Goal: Information Seeking & Learning: Learn about a topic

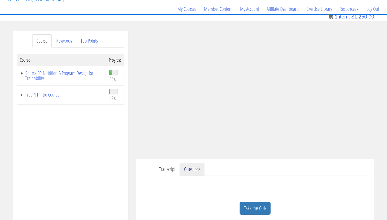
click at [195, 170] on link "Questions" at bounding box center [192, 168] width 25 height 13
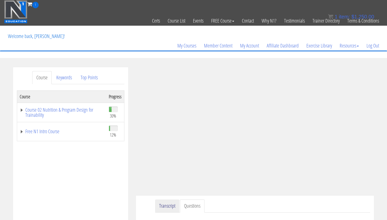
click at [164, 203] on link "Transcript" at bounding box center [167, 205] width 24 height 13
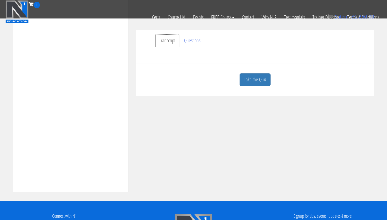
scroll to position [148, 0]
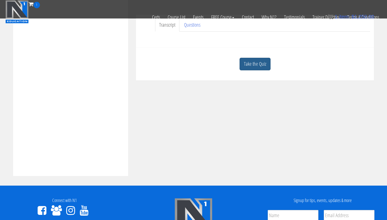
click at [247, 70] on div "Take the Quiz" at bounding box center [255, 63] width 231 height 25
click at [247, 69] on link "Take the Quiz" at bounding box center [255, 64] width 31 height 13
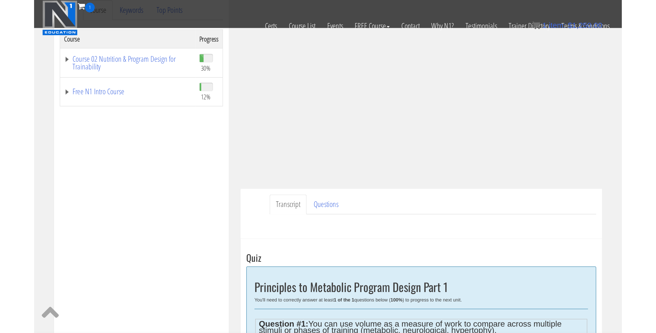
scroll to position [0, 0]
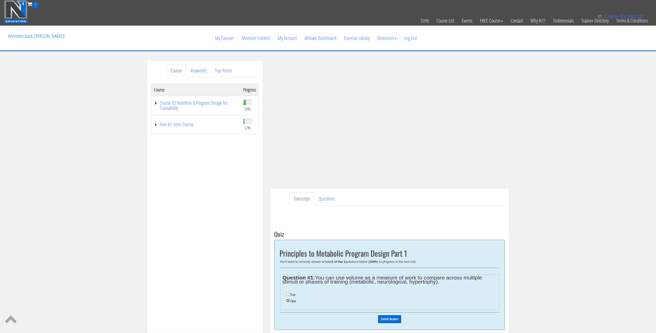
click at [289, 219] on input "False" at bounding box center [287, 300] width 3 height 3
radio input "true"
click at [387, 178] on div "Course Keywords Top Points Course Progress Course 02 Nutrition & Program Design…" at bounding box center [328, 208] width 656 height 296
click at [387, 219] on div "Take the Quiz Quiz Principles to Metabolic Program Design Part 1 You'll need to…" at bounding box center [389, 289] width 238 height 135
click at [387, 196] on ul "Transcript Questions" at bounding box center [396, 198] width 215 height 13
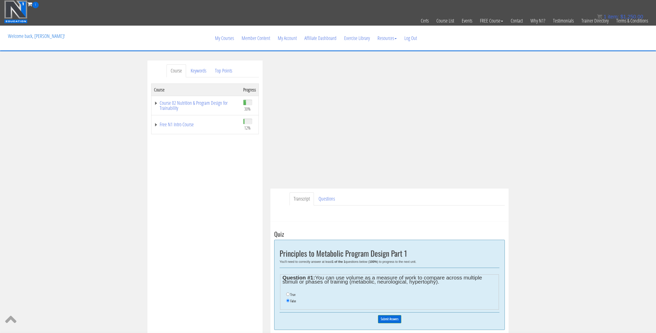
click at [387, 130] on div "Course Keywords Top Points Course Progress Course 02 Nutrition & Program Design…" at bounding box center [328, 208] width 656 height 296
click at [387, 131] on div "Course Keywords Top Points Course Progress Course 02 Nutrition & Program Design…" at bounding box center [328, 208] width 656 height 296
click at [387, 144] on div "Course Keywords Top Points Course Progress Course 02 Nutrition & Program Design…" at bounding box center [328, 208] width 656 height 296
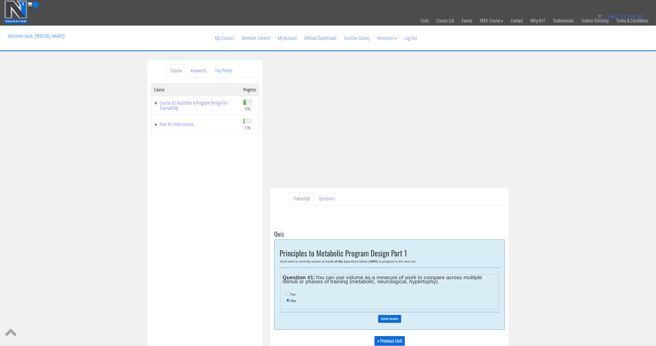
click at [380, 219] on input "Submit Answers" at bounding box center [389, 319] width 23 height 8
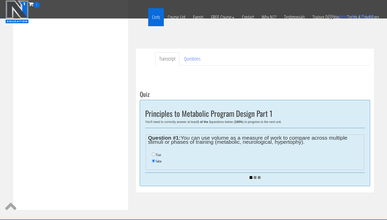
scroll to position [115, 0]
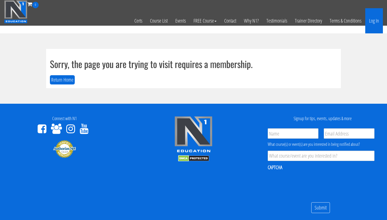
click at [379, 18] on link "Log In" at bounding box center [375, 20] width 18 height 25
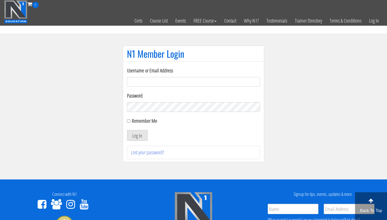
type input "svenarends@live.nl"
click at [140, 133] on button "Log In" at bounding box center [137, 135] width 21 height 11
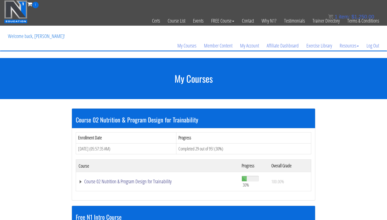
click at [138, 179] on link "Course 02 Nutrition & Program Design for Trainability" at bounding box center [158, 181] width 158 height 5
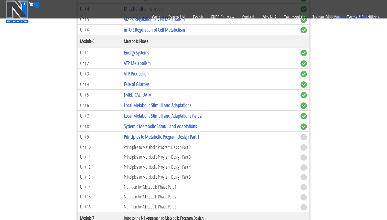
scroll to position [438, 0]
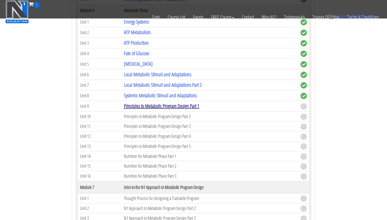
click at [152, 105] on link "Principles to Metabolic Program Design Part 1" at bounding box center [162, 105] width 76 height 7
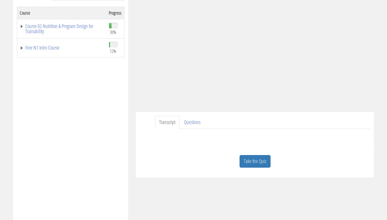
scroll to position [89, 0]
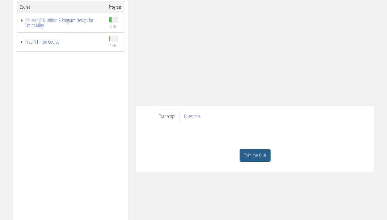
click at [260, 159] on link "Take the Quiz" at bounding box center [255, 155] width 31 height 13
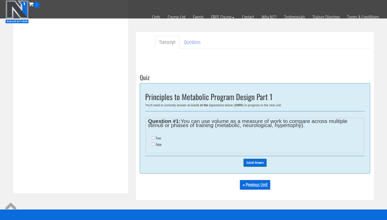
scroll to position [137, 0]
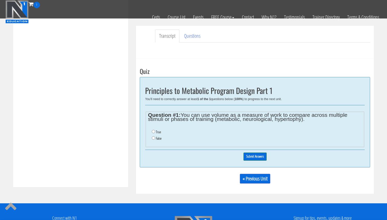
click at [160, 136] on label "False" at bounding box center [159, 138] width 6 height 4
click at [155, 136] on input "False" at bounding box center [153, 137] width 3 height 3
radio input "true"
click at [250, 155] on input "Submit Answers" at bounding box center [255, 156] width 23 height 8
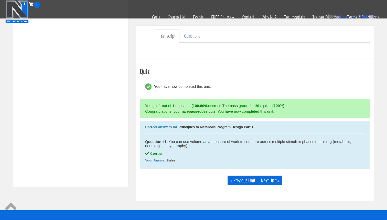
scroll to position [189, 0]
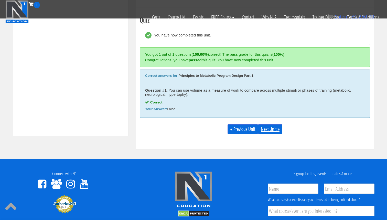
click at [269, 130] on link "Next Unit »" at bounding box center [270, 129] width 24 height 10
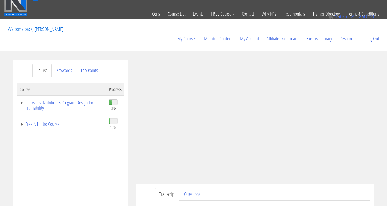
scroll to position [7, 0]
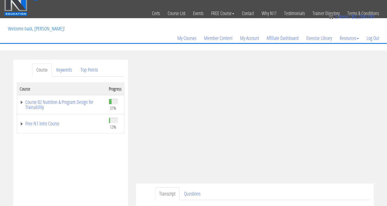
click at [264, 196] on ul "Transcript Questions" at bounding box center [262, 194] width 215 height 13
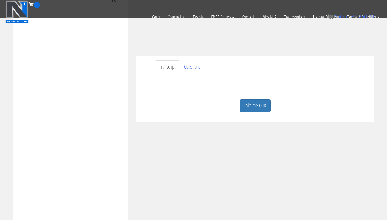
scroll to position [109, 0]
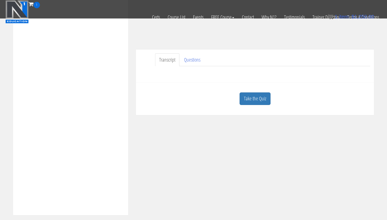
click at [256, 107] on div "Take the Quiz" at bounding box center [255, 98] width 231 height 25
click at [258, 101] on link "Take the Quiz" at bounding box center [255, 98] width 31 height 13
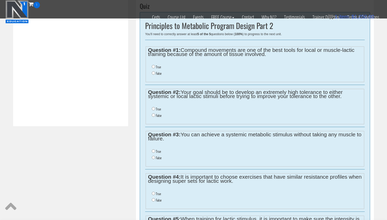
scroll to position [198, 0]
click at [154, 74] on input "False" at bounding box center [153, 73] width 3 height 3
radio input "true"
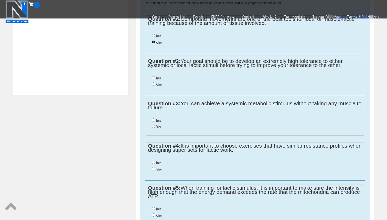
scroll to position [230, 0]
click at [157, 84] on label "False" at bounding box center [159, 84] width 6 height 4
click at [155, 84] on input "False" at bounding box center [153, 83] width 3 height 3
radio input "true"
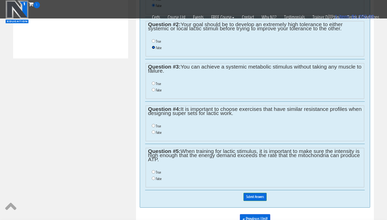
scroll to position [265, 0]
click at [157, 84] on label "True" at bounding box center [158, 84] width 5 height 4
click at [155, 84] on input "True" at bounding box center [153, 83] width 3 height 3
radio input "true"
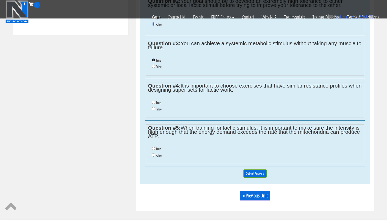
scroll to position [289, 0]
click at [157, 109] on label "False" at bounding box center [159, 109] width 6 height 4
click at [155, 109] on input "False" at bounding box center [153, 108] width 3 height 3
radio input "true"
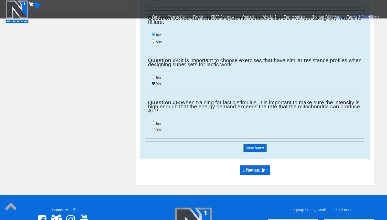
scroll to position [315, 0]
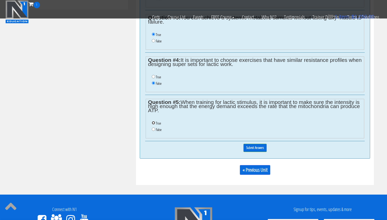
click at [154, 123] on input "True" at bounding box center [153, 122] width 3 height 3
radio input "true"
click at [262, 149] on input "Submit Answers" at bounding box center [255, 147] width 23 height 8
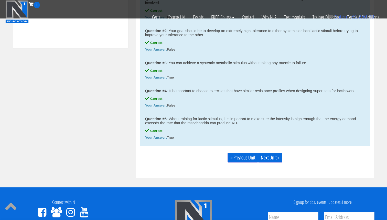
scroll to position [288, 0]
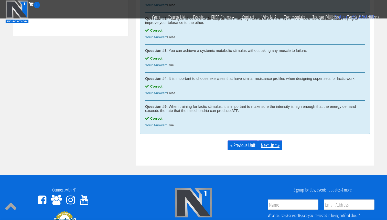
click at [271, 146] on link "Next Unit »" at bounding box center [270, 145] width 24 height 10
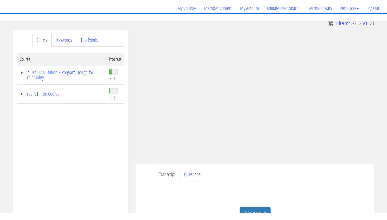
scroll to position [42, 0]
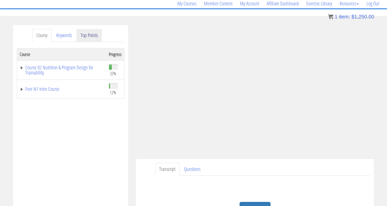
click at [82, 38] on link "Top Points" at bounding box center [89, 35] width 25 height 13
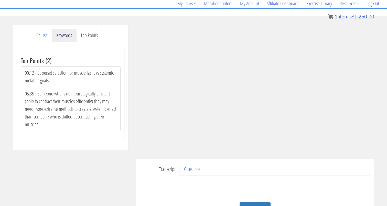
click at [64, 37] on link "Keywords" at bounding box center [64, 35] width 24 height 13
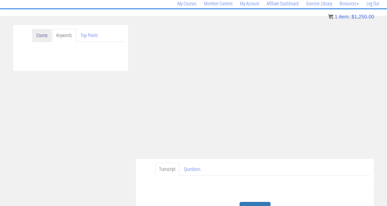
click at [50, 37] on link "Course" at bounding box center [41, 35] width 19 height 13
click at [45, 36] on link "Course" at bounding box center [41, 35] width 19 height 13
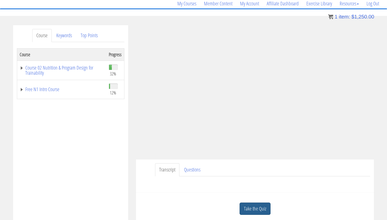
click at [247, 207] on link "Take the Quiz" at bounding box center [255, 208] width 31 height 13
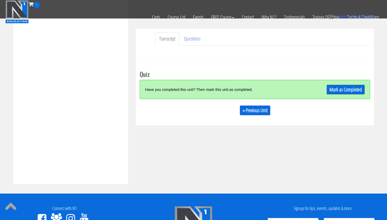
scroll to position [141, 0]
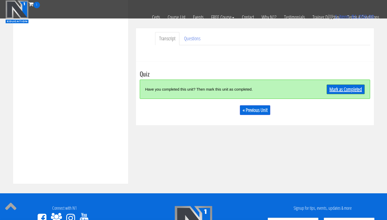
click at [346, 90] on link "Mark as Completed" at bounding box center [346, 89] width 38 height 10
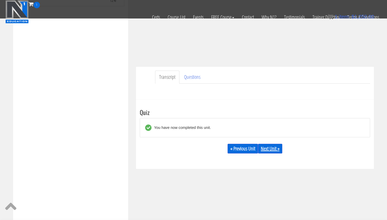
scroll to position [103, 0]
click at [278, 149] on link "Next Unit »" at bounding box center [270, 148] width 24 height 10
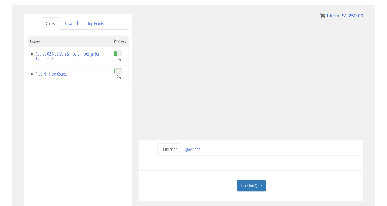
scroll to position [54, 0]
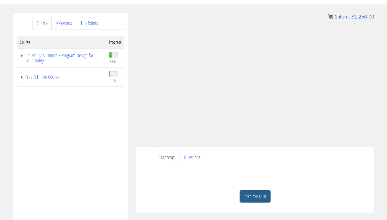
click at [254, 197] on link "Take the Quiz" at bounding box center [255, 196] width 31 height 13
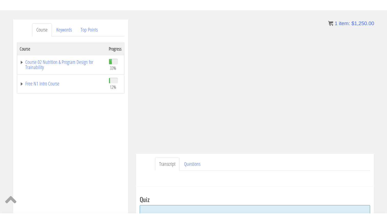
scroll to position [54, 0]
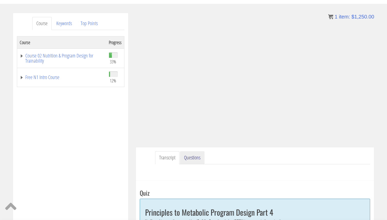
click at [196, 155] on link "Questions" at bounding box center [192, 157] width 25 height 13
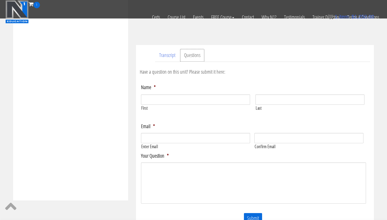
scroll to position [139, 0]
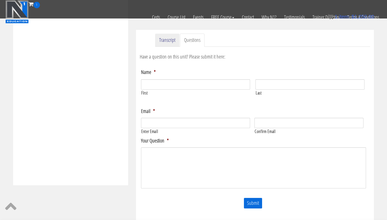
click at [166, 39] on link "Transcript" at bounding box center [167, 40] width 24 height 13
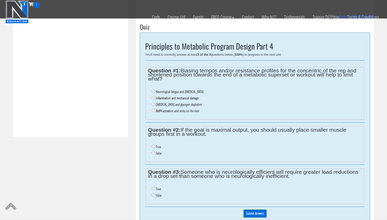
scroll to position [188, 0]
click at [154, 152] on input "False" at bounding box center [153, 151] width 3 height 3
radio input "true"
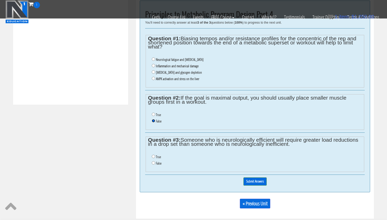
scroll to position [220, 0]
click at [157, 162] on label "False" at bounding box center [159, 163] width 6 height 4
click at [155, 162] on input "False" at bounding box center [153, 162] width 3 height 3
radio input "true"
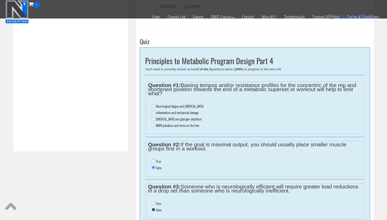
scroll to position [166, 0]
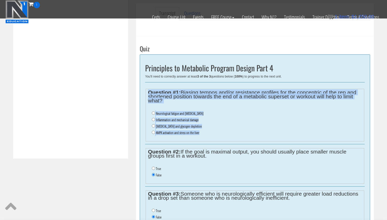
drag, startPoint x: 206, startPoint y: 136, endPoint x: 144, endPoint y: 88, distance: 78.7
click at [143, 88] on div "Principles to Metabolic Program Design Part 4 You'll need to correctly answer a…" at bounding box center [255, 149] width 231 height 191
copy fieldset "Question #1: Biasing tempos and/or resistance profiles for the concentric of th…"
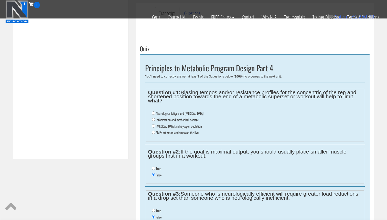
click at [173, 121] on label "Inflammation and mechanical damage" at bounding box center [177, 120] width 43 height 4
click at [155, 121] on input "Inflammation and mechanical damage" at bounding box center [153, 119] width 3 height 3
radio input "true"
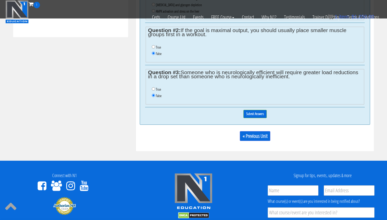
scroll to position [304, 0]
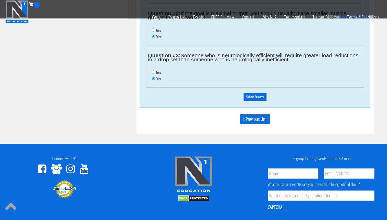
click at [254, 95] on input "Submit Answers" at bounding box center [255, 97] width 23 height 8
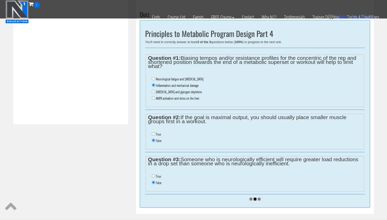
scroll to position [201, 0]
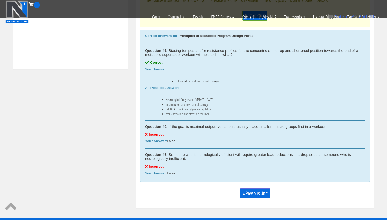
scroll to position [262, 0]
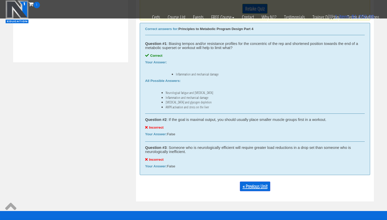
click at [259, 187] on link "« Previous Unit" at bounding box center [255, 186] width 30 height 10
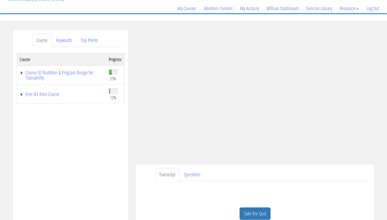
scroll to position [30, 0]
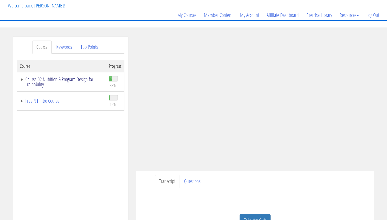
click at [67, 79] on link "Course 02 Nutrition & Program Design for Trainability" at bounding box center [62, 82] width 84 height 10
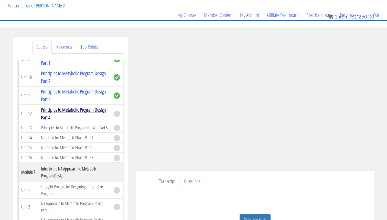
scroll to position [445, 0]
click at [98, 113] on td "Principles to Metabolic Program Design Part 4" at bounding box center [74, 113] width 73 height 18
click at [98, 112] on link "Principles to Metabolic Program Design Part 4" at bounding box center [73, 114] width 65 height 15
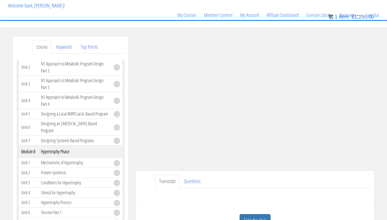
scroll to position [584, 0]
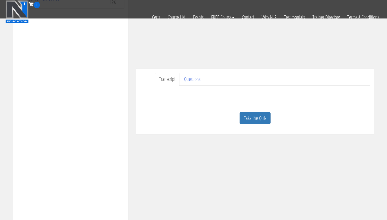
click at [265, 121] on link "Take the Quiz" at bounding box center [255, 118] width 31 height 13
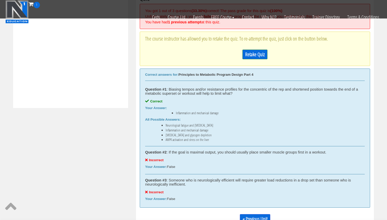
scroll to position [218, 0]
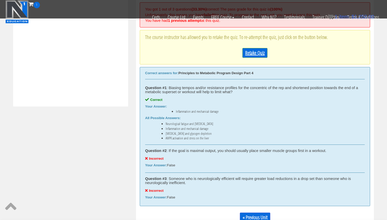
click at [249, 53] on link "Retake Quiz" at bounding box center [255, 53] width 25 height 10
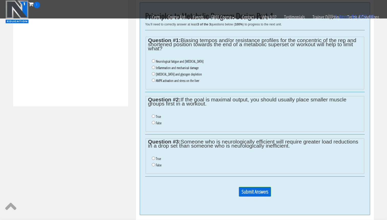
click at [164, 69] on label "Inflammation and mechanical damage" at bounding box center [177, 68] width 43 height 4
click at [155, 69] on input "Inflammation and mechanical damage" at bounding box center [153, 67] width 3 height 3
radio input "true"
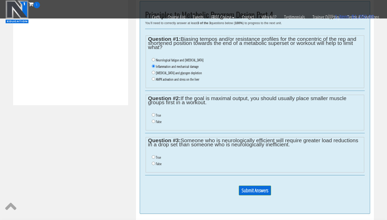
click at [157, 115] on label "True" at bounding box center [158, 115] width 5 height 4
click at [155, 115] on input "True" at bounding box center [153, 114] width 3 height 3
radio input "true"
click at [156, 155] on li "True" at bounding box center [257, 156] width 210 height 6
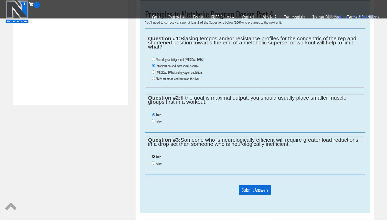
click at [154, 156] on input "True" at bounding box center [153, 155] width 3 height 3
radio input "true"
click at [250, 188] on input "Submit Answers" at bounding box center [255, 190] width 32 height 10
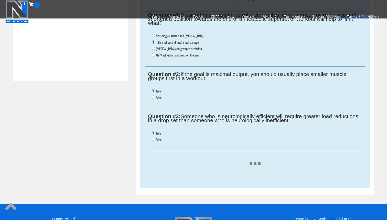
scroll to position [242, 0]
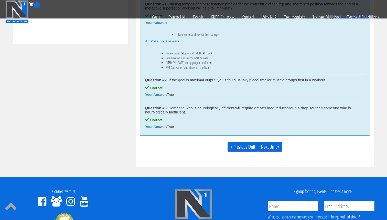
scroll to position [299, 0]
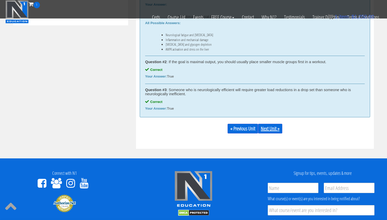
click at [268, 128] on link "Next Unit »" at bounding box center [270, 128] width 24 height 10
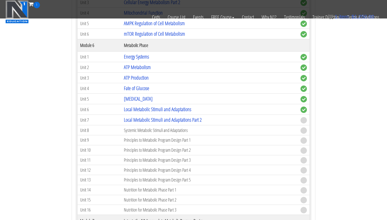
scroll to position [397, 0]
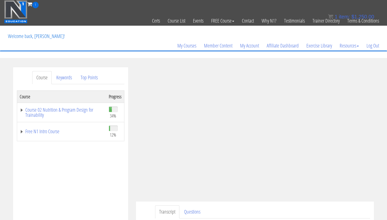
scroll to position [0, 0]
